Goal: Task Accomplishment & Management: Manage account settings

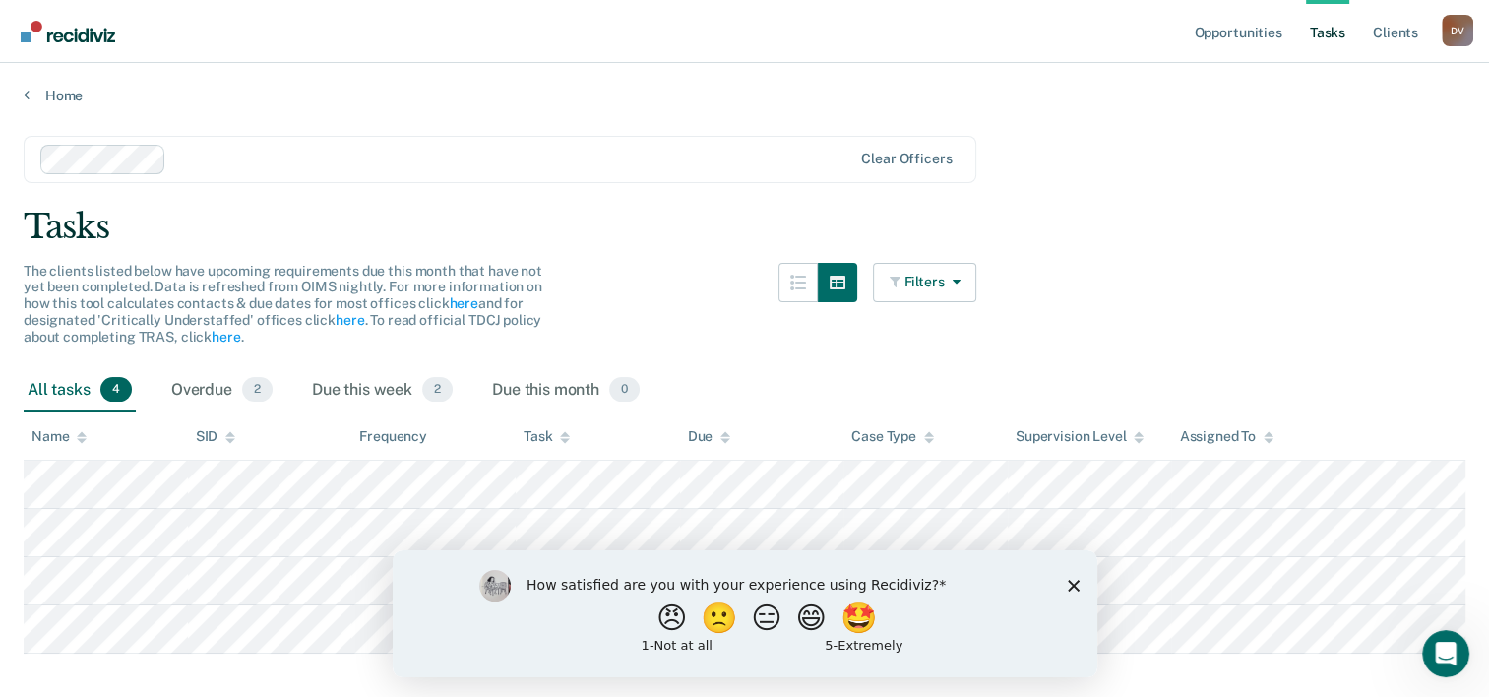
scroll to position [239, 0]
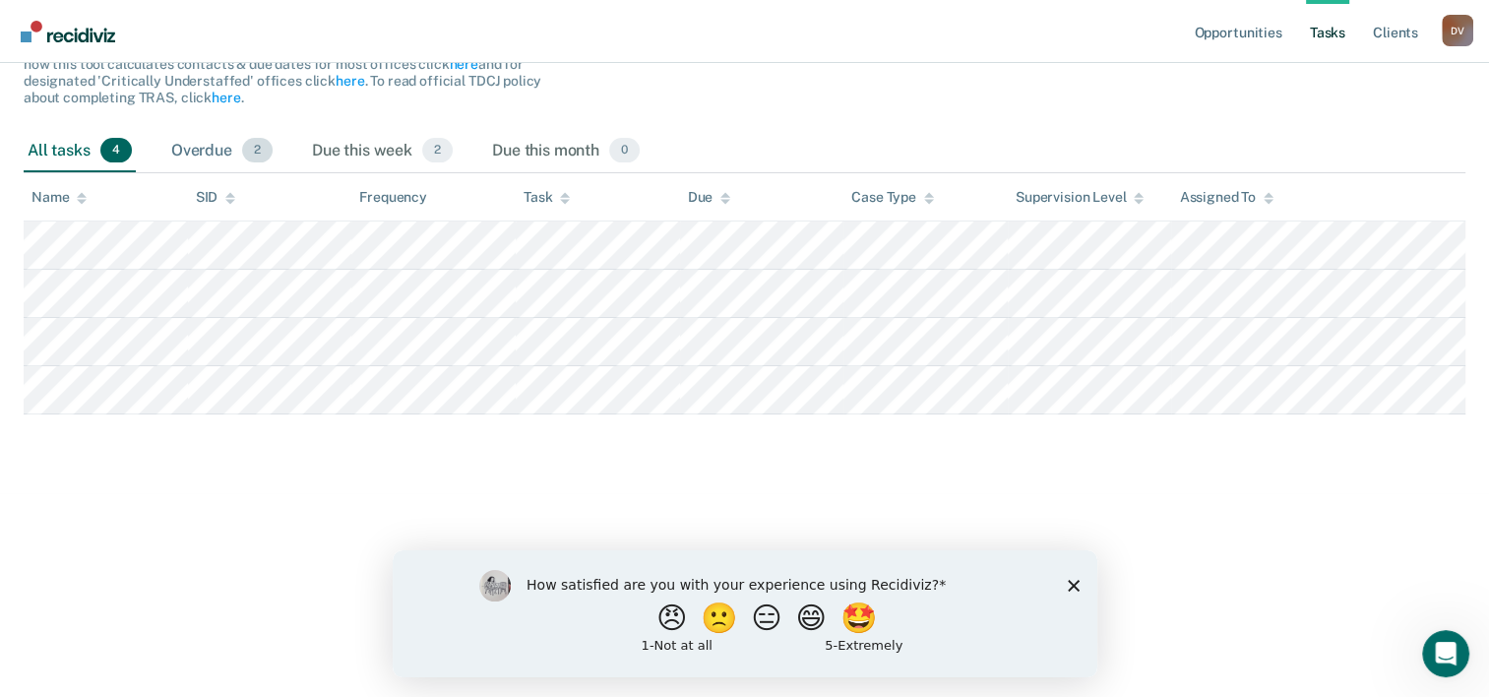
click at [206, 153] on div "Overdue 2" at bounding box center [221, 151] width 109 height 43
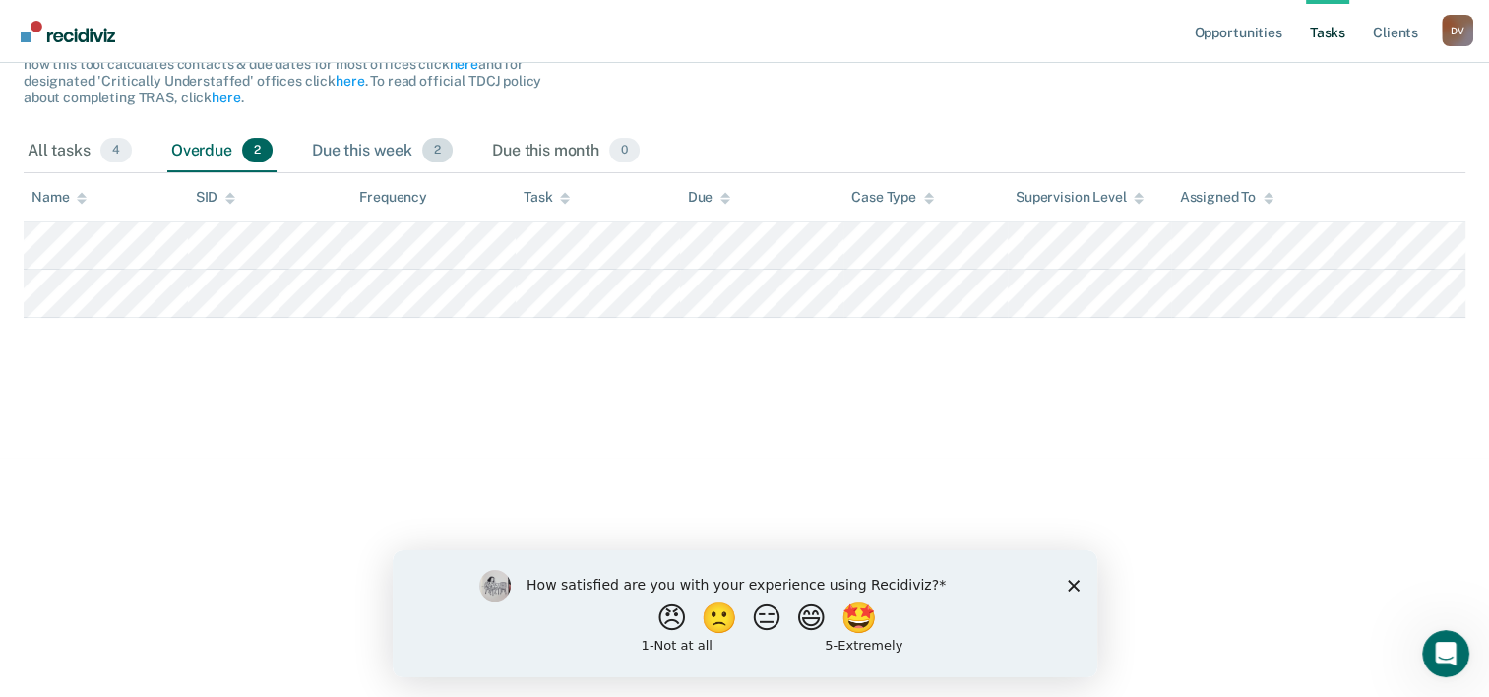
click at [335, 147] on div "Due this week 2" at bounding box center [382, 151] width 149 height 43
click at [357, 144] on div "Due this week 2" at bounding box center [382, 151] width 149 height 43
click at [206, 153] on div "Overdue 2" at bounding box center [221, 151] width 109 height 43
click at [50, 146] on div "All tasks 4" at bounding box center [80, 151] width 112 height 43
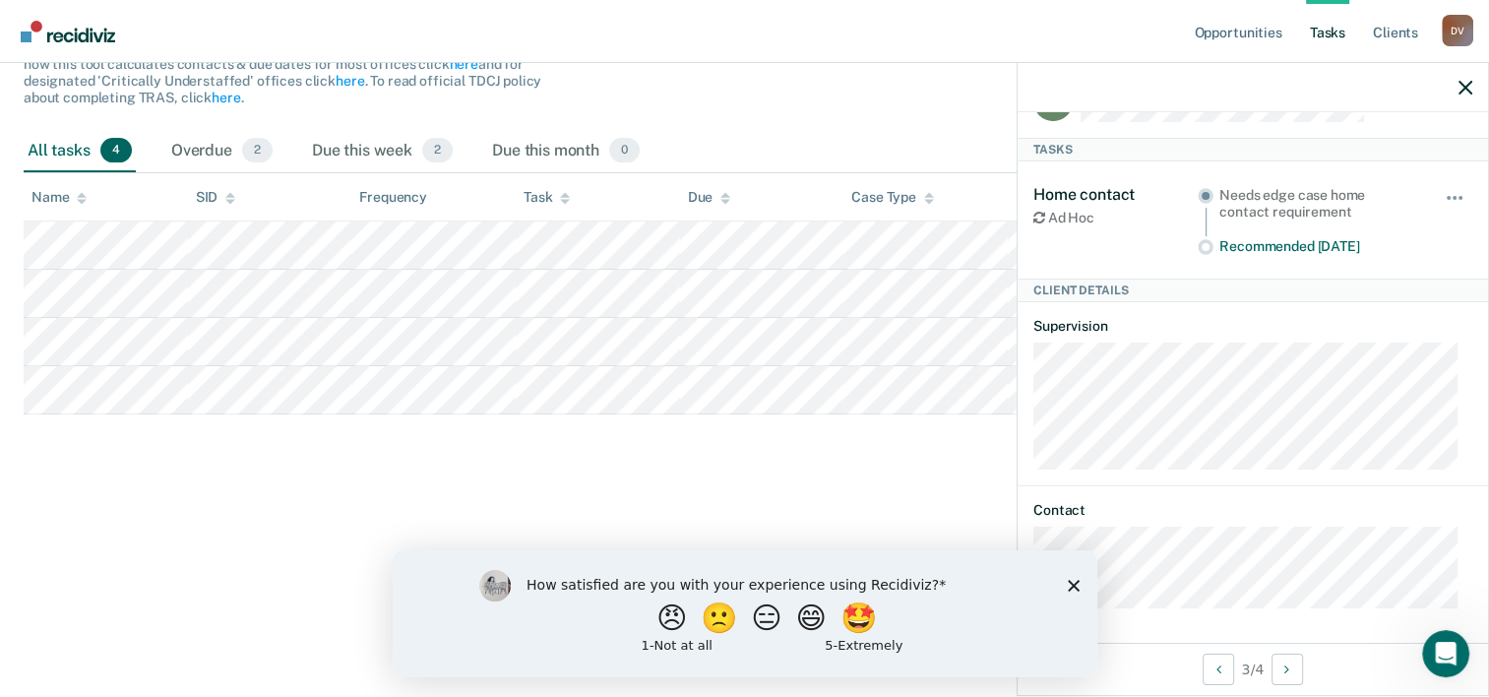
scroll to position [0, 0]
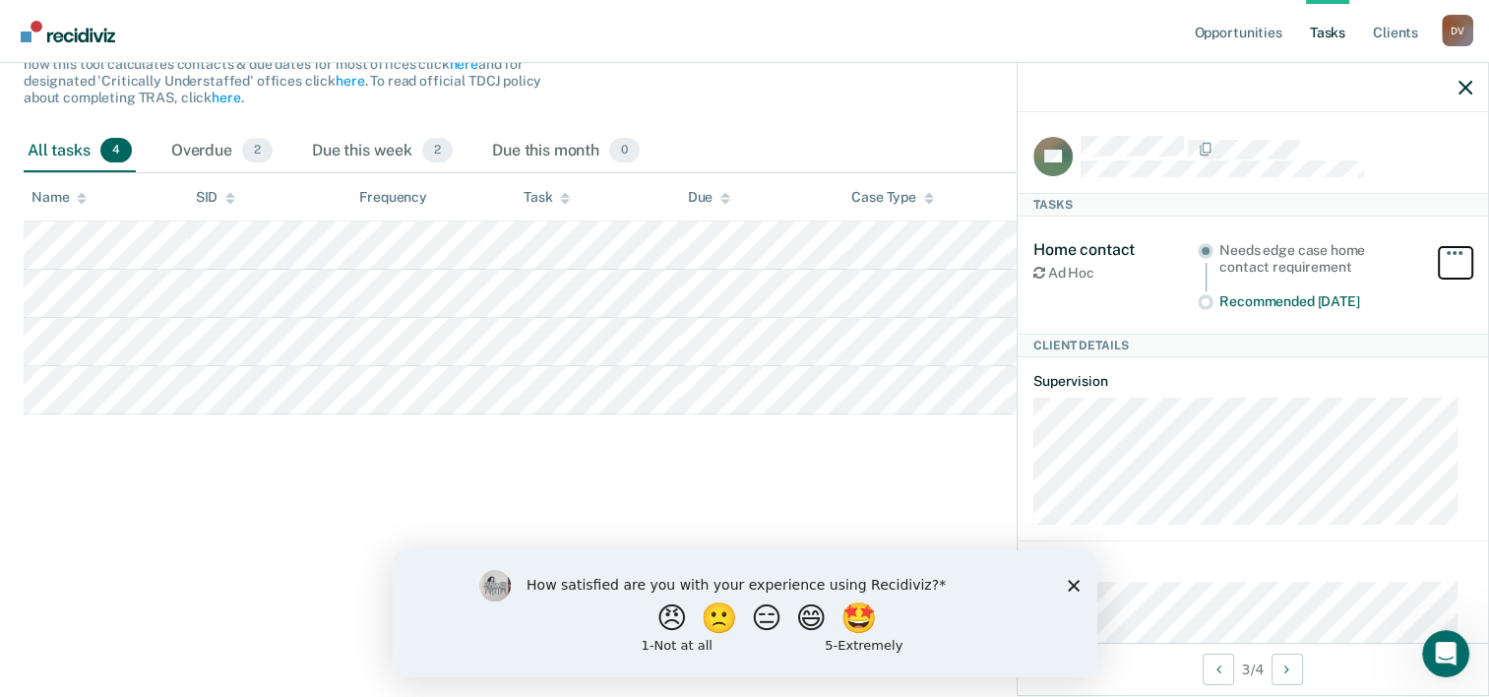
click at [1452, 251] on span "button" at bounding box center [1454, 253] width 4 height 4
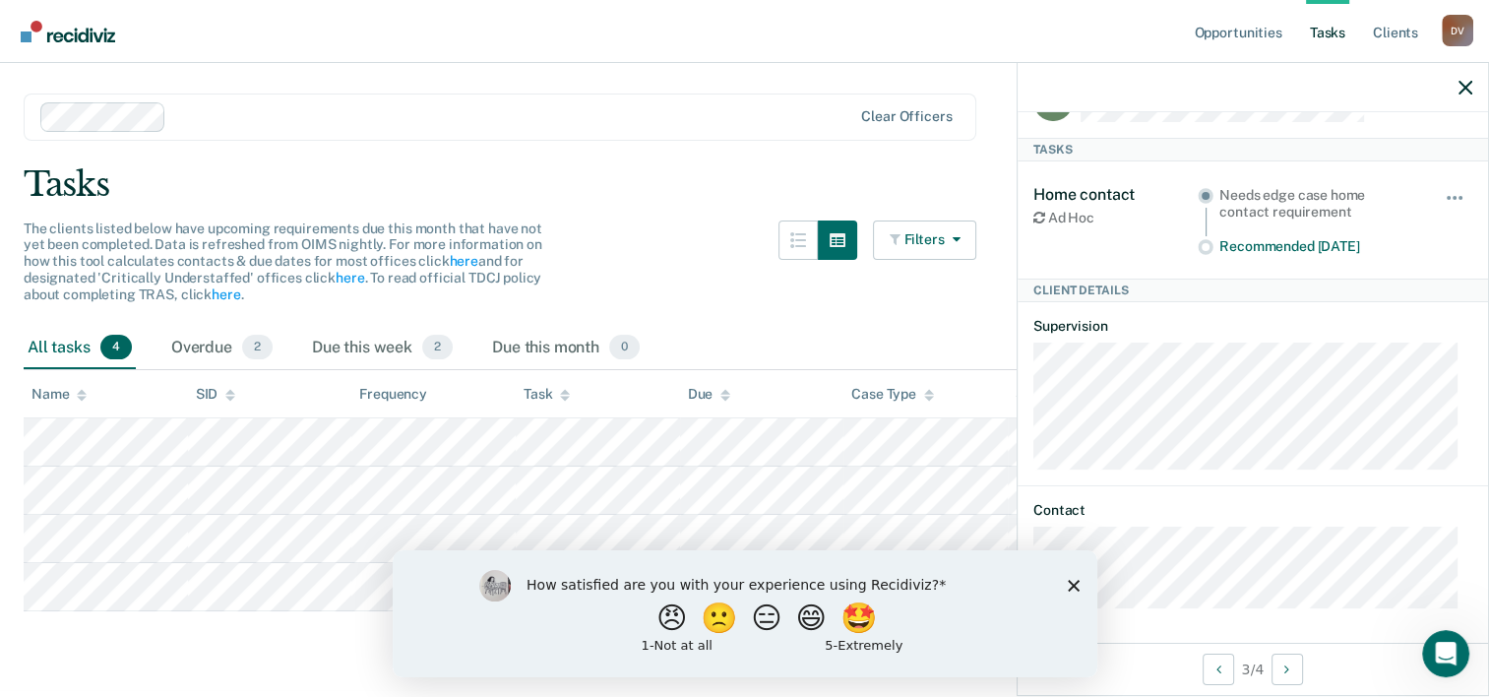
scroll to position [239, 0]
